Goal: Task Accomplishment & Management: Manage account settings

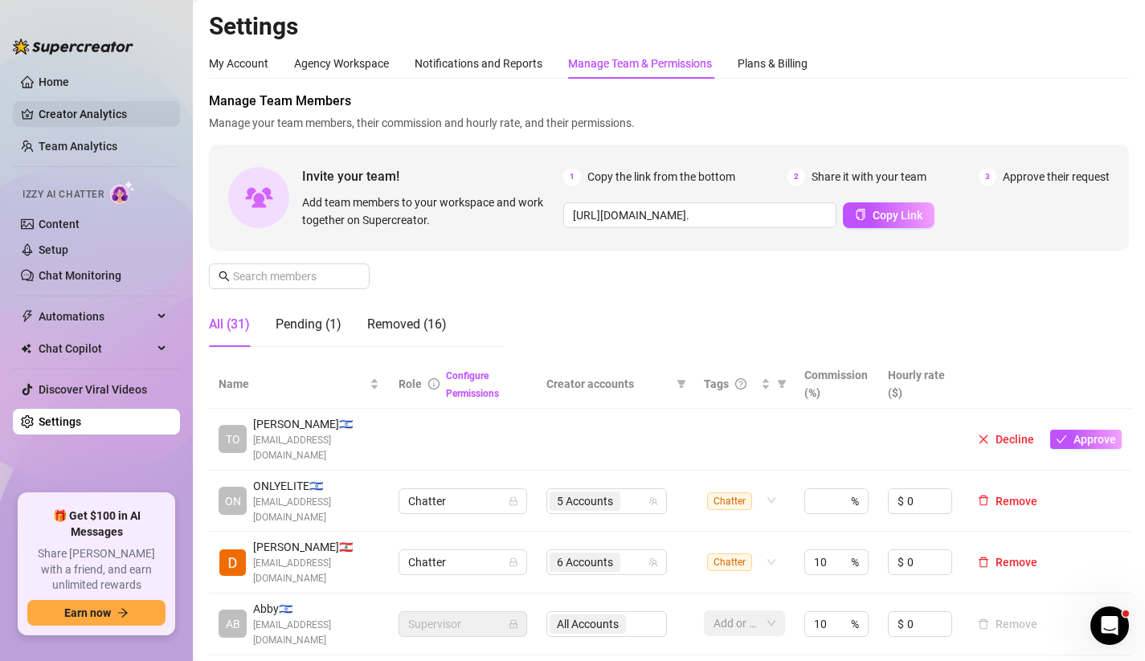
click at [105, 120] on link "Creator Analytics" at bounding box center [103, 114] width 129 height 26
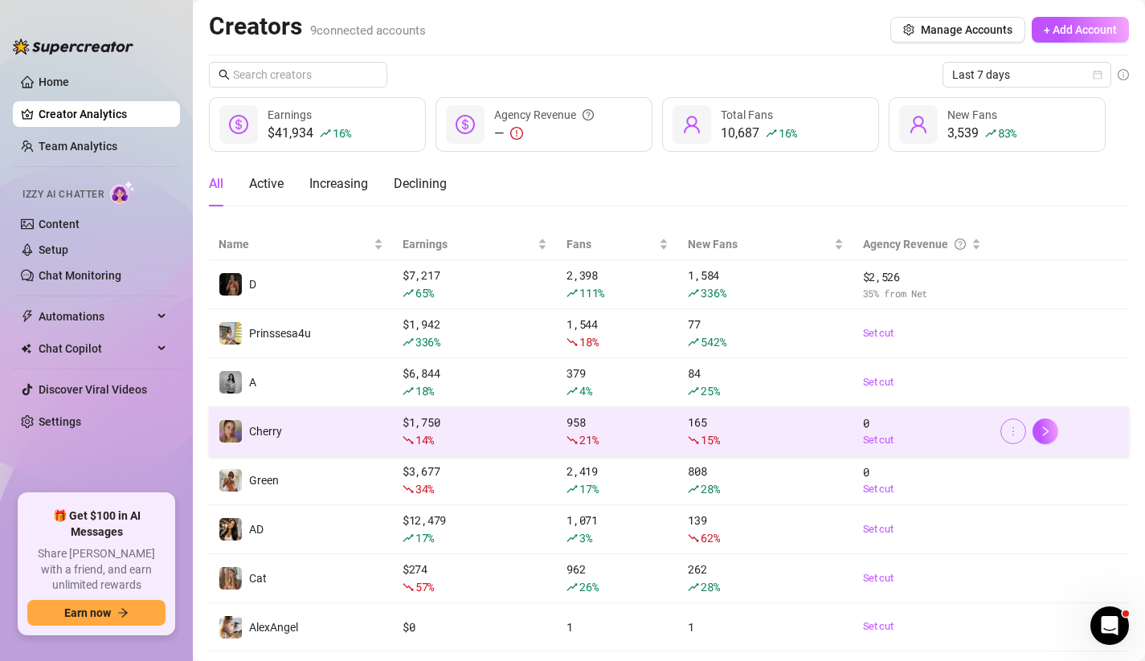
click at [1008, 431] on icon "more" at bounding box center [1013, 431] width 11 height 11
click at [935, 427] on div "0 Set cut" at bounding box center [922, 432] width 119 height 34
click at [1016, 439] on button "button" at bounding box center [1013, 432] width 26 height 26
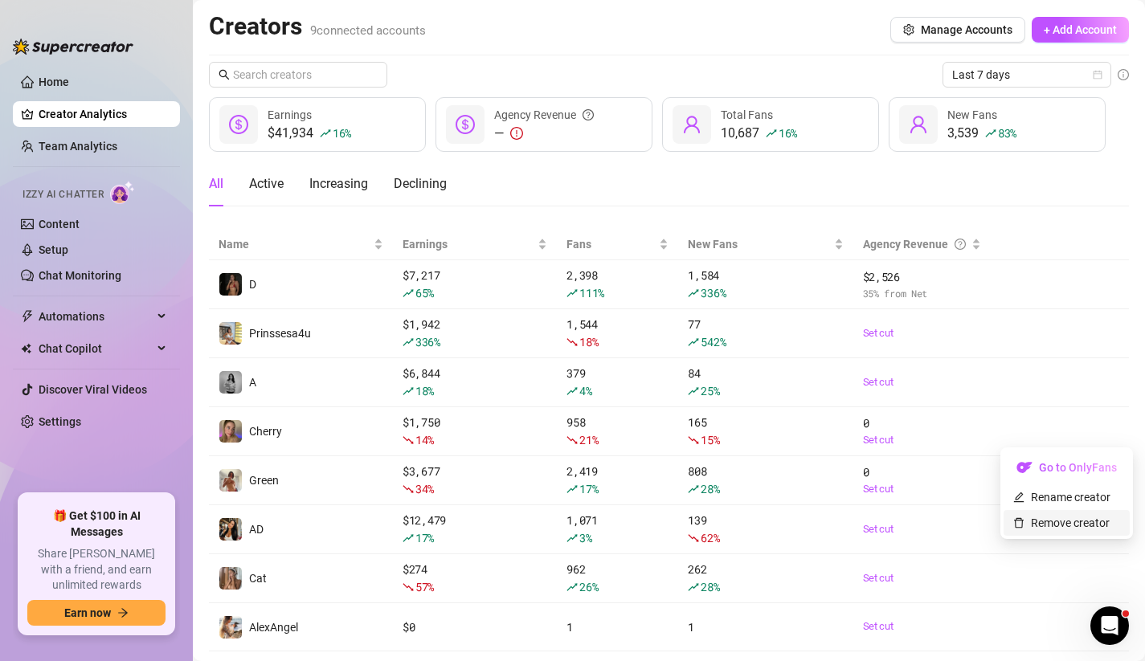
click at [1040, 524] on link "Remove creator" at bounding box center [1061, 523] width 96 height 13
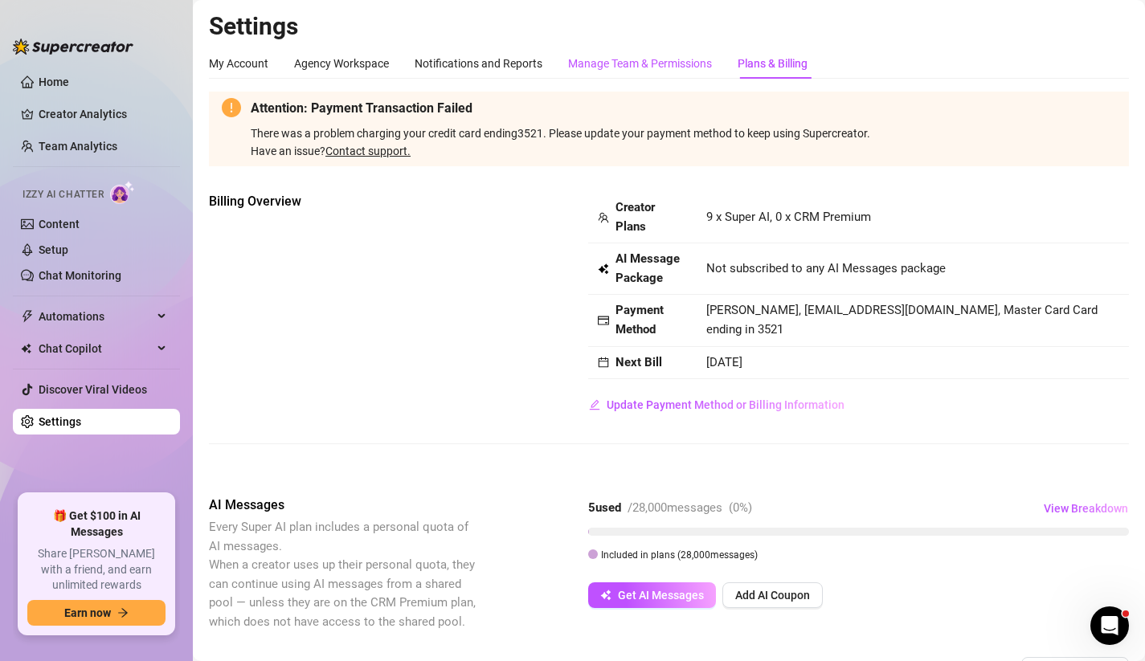
click at [598, 68] on div "Manage Team & Permissions" at bounding box center [640, 64] width 144 height 18
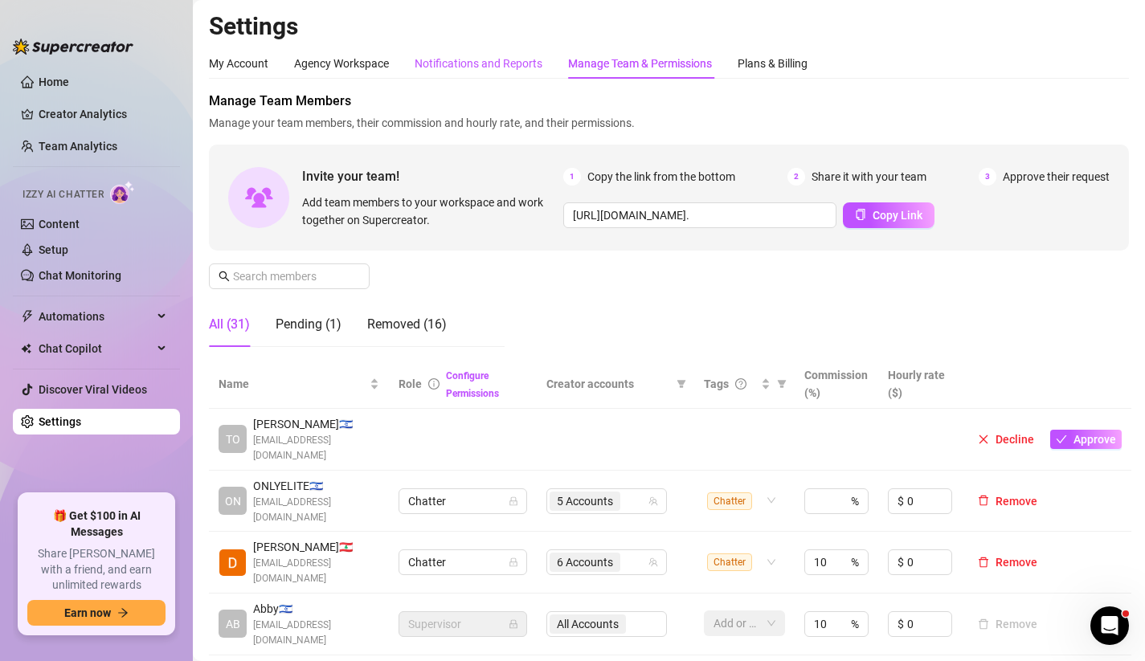
click at [459, 59] on div "Notifications and Reports" at bounding box center [479, 64] width 128 height 18
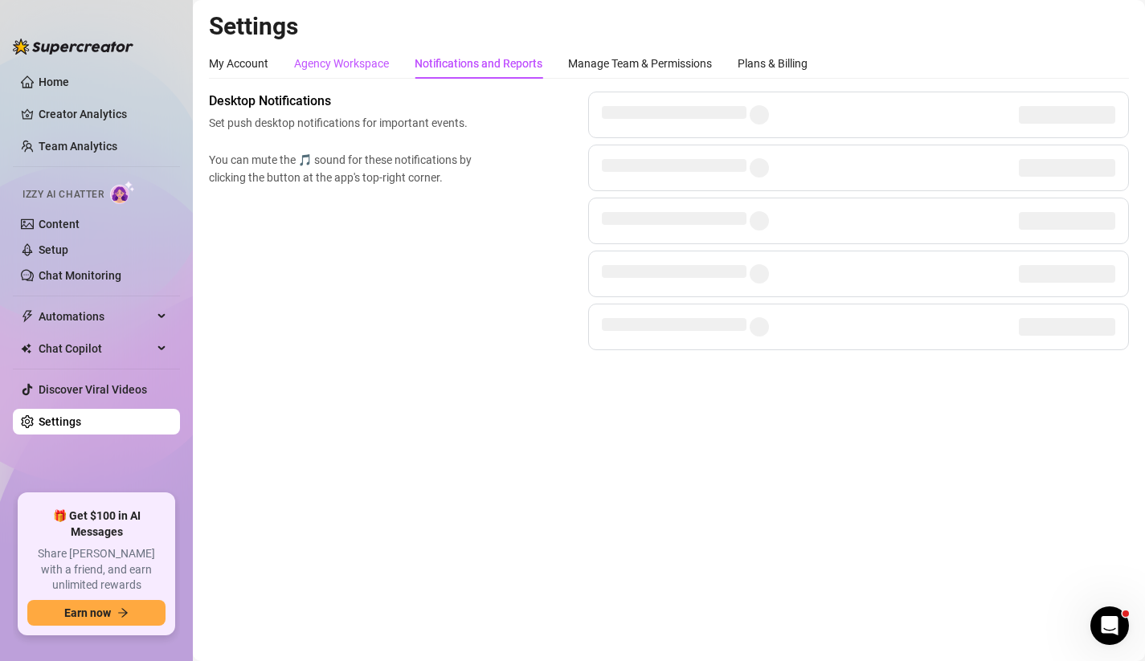
click at [355, 60] on div "Agency Workspace" at bounding box center [341, 64] width 95 height 18
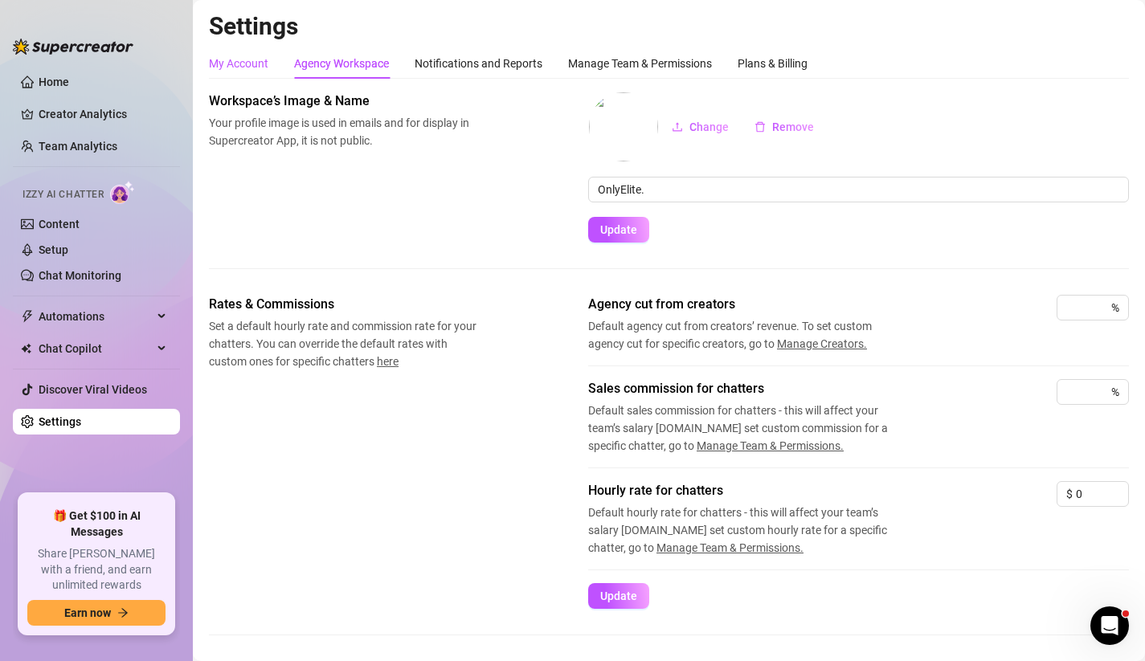
click at [240, 67] on div "My Account" at bounding box center [238, 64] width 59 height 18
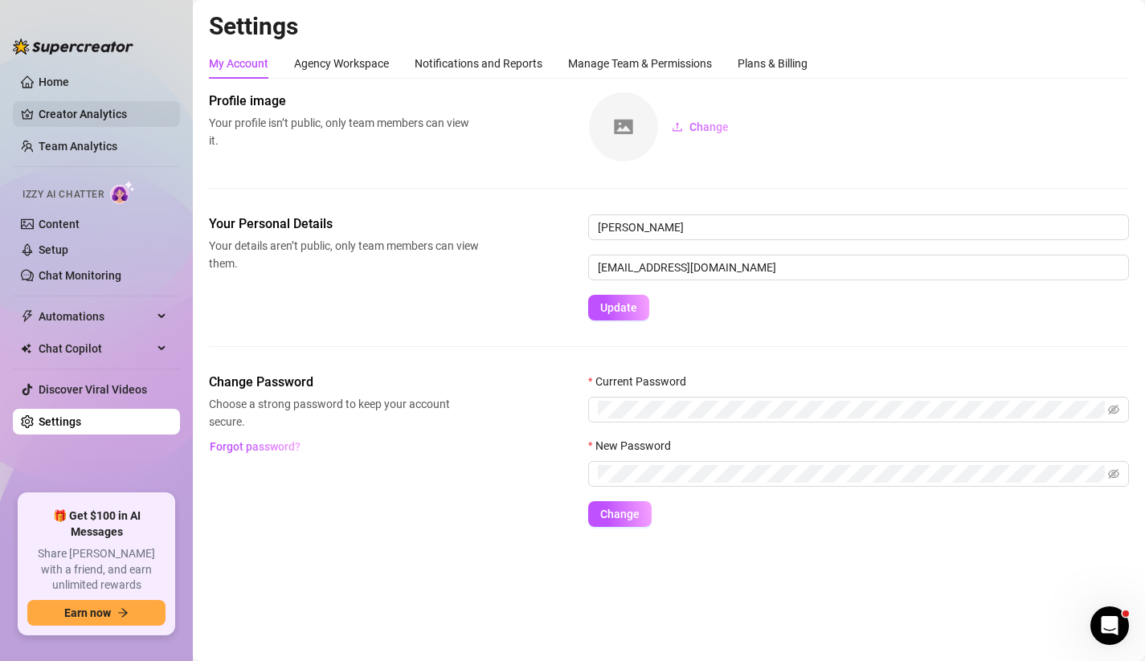
click at [75, 118] on link "Creator Analytics" at bounding box center [103, 114] width 129 height 26
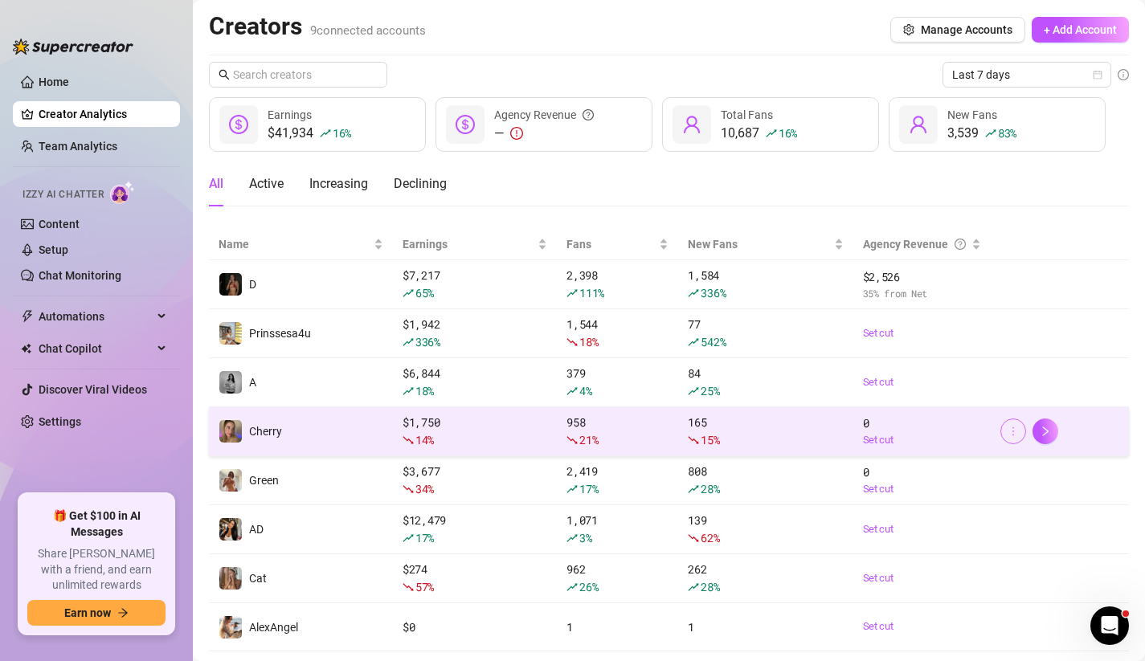
click at [1024, 435] on button "button" at bounding box center [1013, 432] width 26 height 26
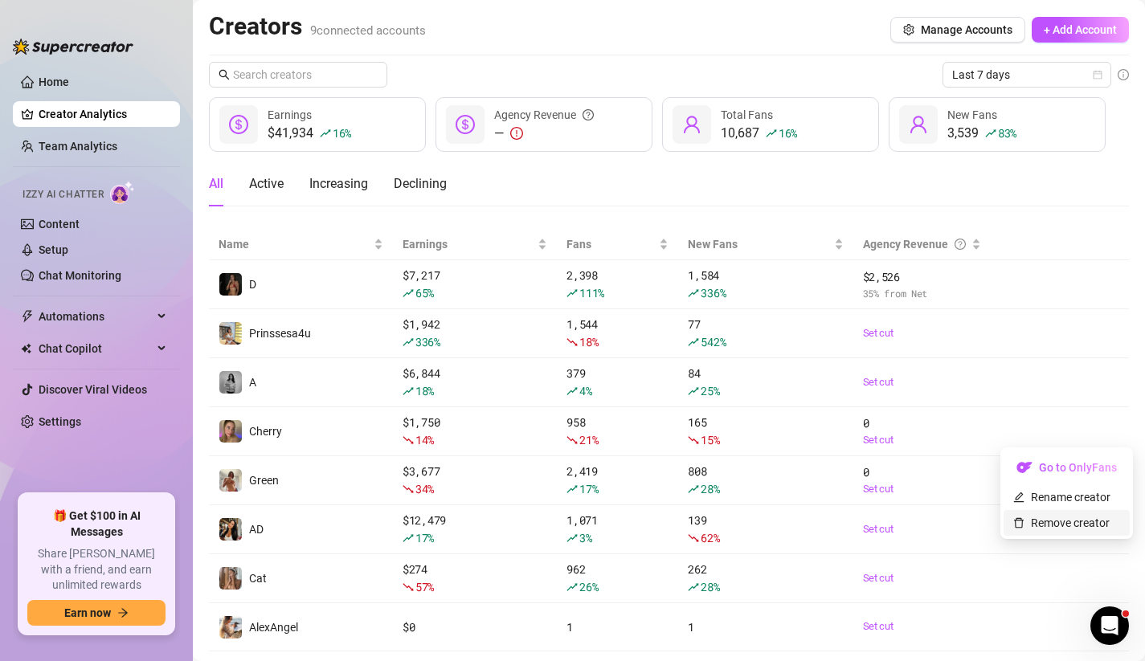
click at [1045, 521] on link "Remove creator" at bounding box center [1061, 523] width 96 height 13
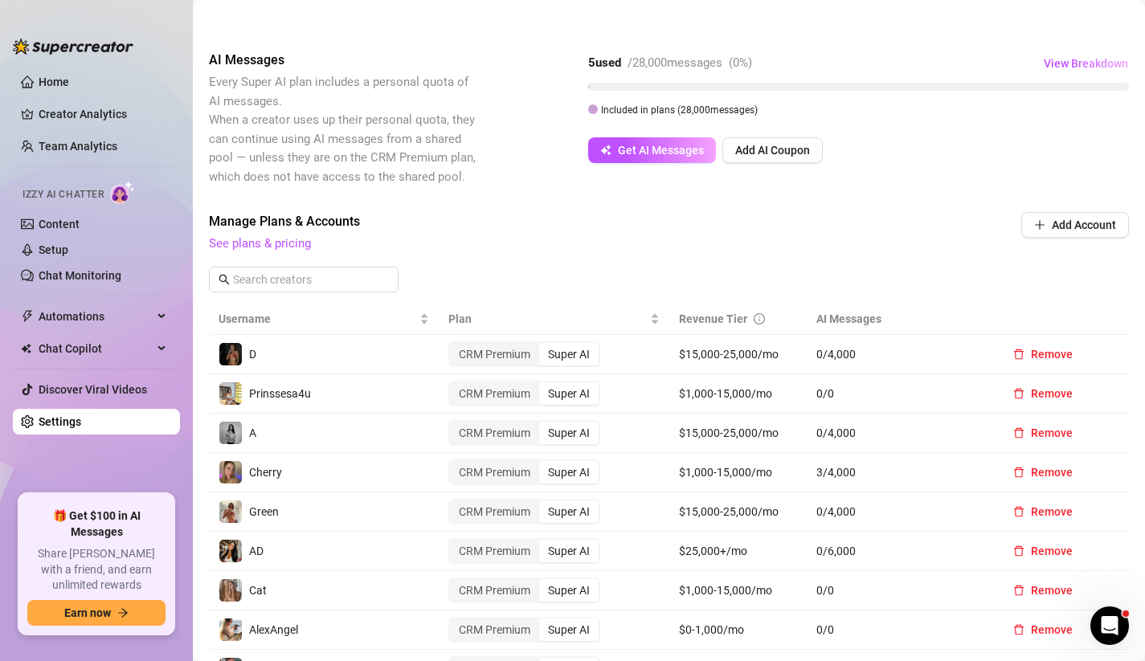
scroll to position [448, 0]
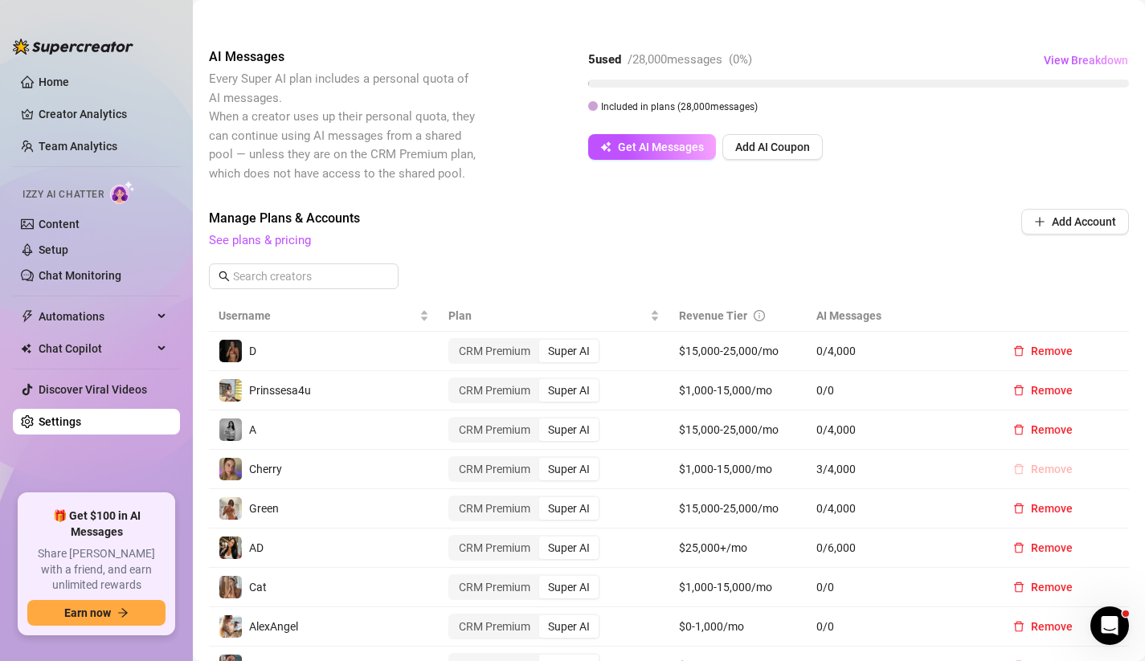
click at [1038, 464] on span "Remove" at bounding box center [1052, 469] width 42 height 13
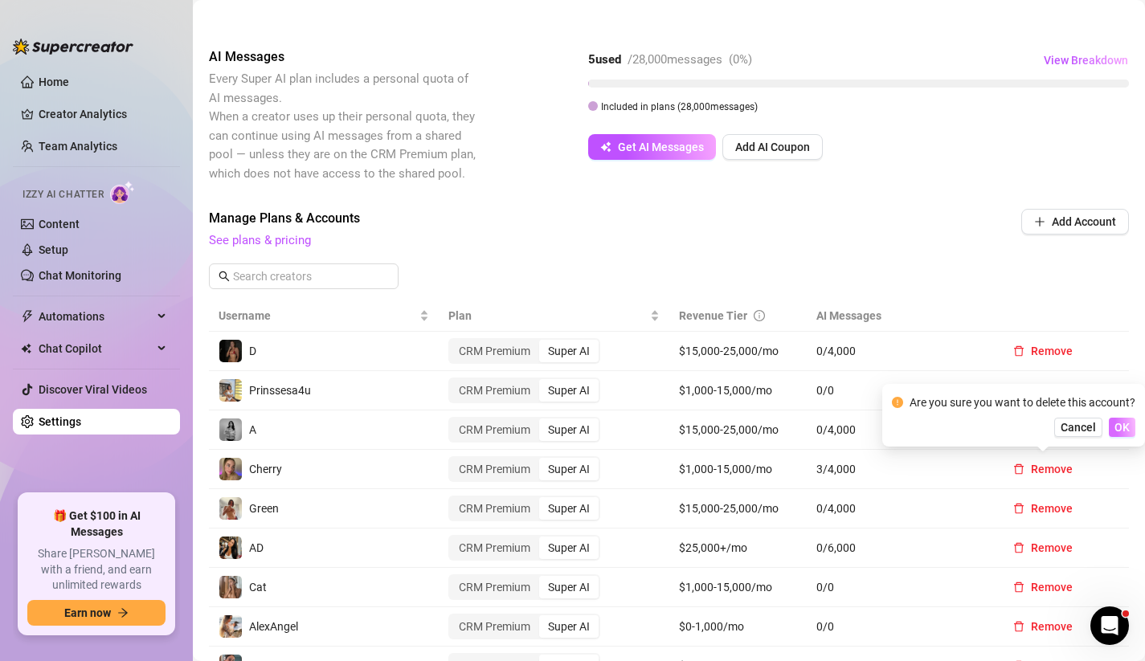
click at [1118, 426] on span "OK" at bounding box center [1121, 427] width 15 height 13
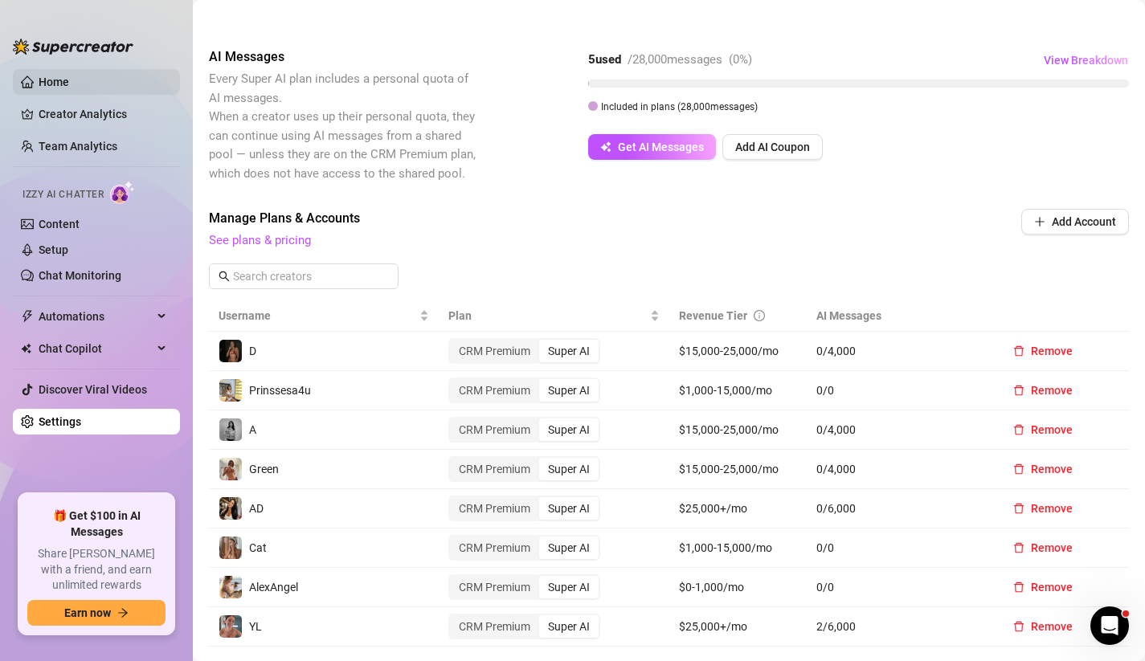
click at [69, 78] on link "Home" at bounding box center [54, 82] width 31 height 13
